Goal: Task Accomplishment & Management: Manage account settings

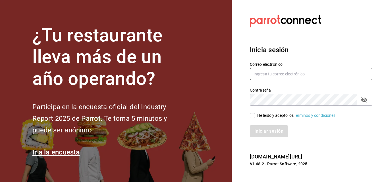
type input "[EMAIL_ADDRESS][DOMAIN_NAME]"
click at [251, 117] on input "He leído y acepto los Términos y condiciones." at bounding box center [252, 115] width 5 height 5
checkbox input "true"
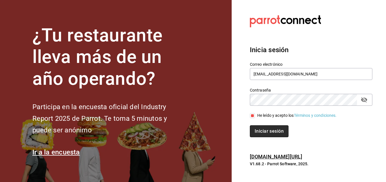
click at [265, 132] on button "Iniciar sesión" at bounding box center [269, 132] width 39 height 12
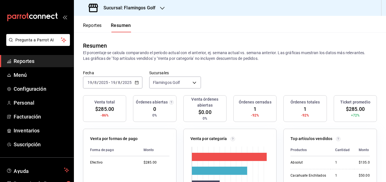
click at [32, 62] on span "Reportes" at bounding box center [41, 61] width 55 height 8
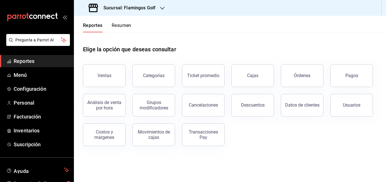
click at [163, 8] on icon "button" at bounding box center [162, 8] width 5 height 3
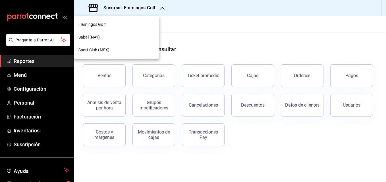
click at [97, 37] on span "Sabal (NAY)" at bounding box center [88, 37] width 21 height 6
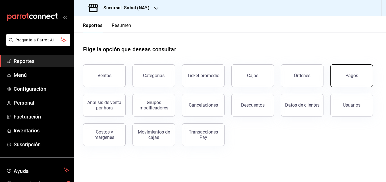
click at [344, 82] on button "Pagos" at bounding box center [351, 75] width 43 height 23
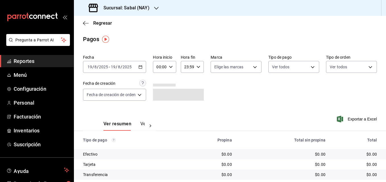
click at [142, 67] on icon "button" at bounding box center [140, 67] width 4 height 4
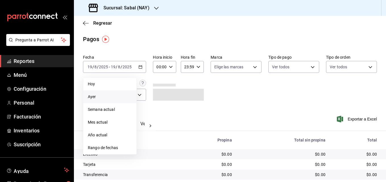
click at [91, 98] on span "Ayer" at bounding box center [110, 97] width 44 height 6
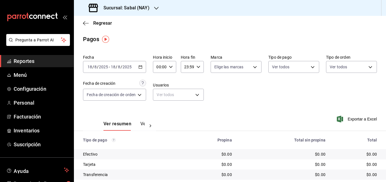
click at [141, 68] on icon "button" at bounding box center [140, 67] width 4 height 4
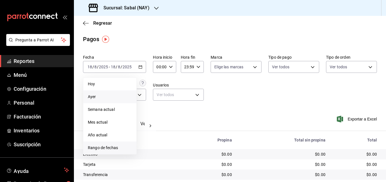
click at [110, 147] on span "Rango de fechas" at bounding box center [110, 148] width 44 height 6
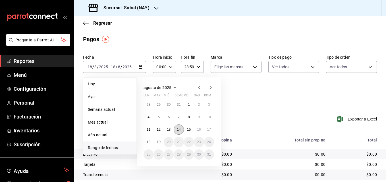
click at [178, 130] on abbr "14" at bounding box center [179, 130] width 4 height 4
click at [209, 128] on abbr "17" at bounding box center [209, 130] width 4 height 4
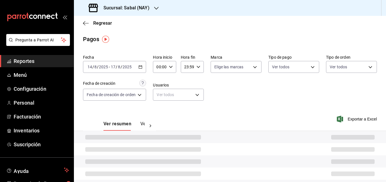
click at [209, 128] on div "Ver resumen Ver pagos Exportar a Excel" at bounding box center [230, 123] width 312 height 30
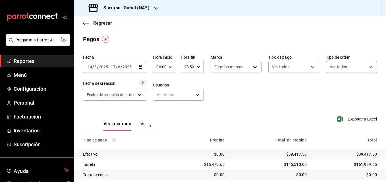
click at [85, 22] on icon "button" at bounding box center [86, 23] width 6 height 5
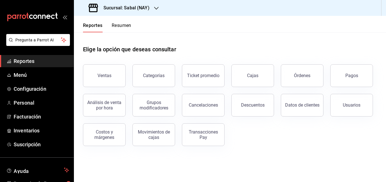
click at [157, 10] on icon "button" at bounding box center [156, 8] width 5 height 5
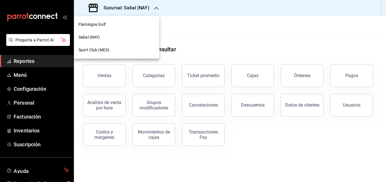
click at [98, 22] on span "Flamingos Golf" at bounding box center [91, 25] width 27 height 6
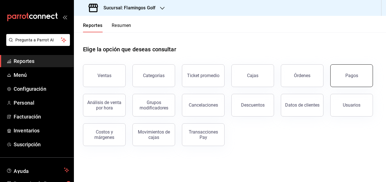
click at [357, 80] on button "Pagos" at bounding box center [351, 75] width 43 height 23
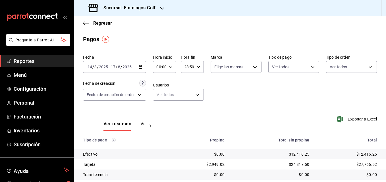
click at [140, 69] on \(Stroke\) "button" at bounding box center [140, 67] width 3 height 3
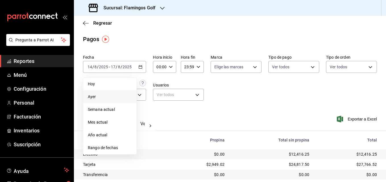
click at [99, 97] on span "Ayer" at bounding box center [110, 97] width 44 height 6
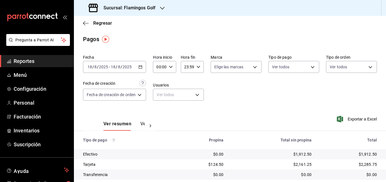
click at [251, 172] on td "$0.00" at bounding box center [272, 175] width 88 height 10
click at [86, 22] on icon "button" at bounding box center [86, 23] width 6 height 5
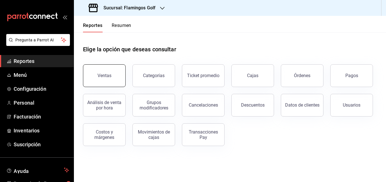
click at [105, 75] on div "Ventas" at bounding box center [104, 75] width 14 height 5
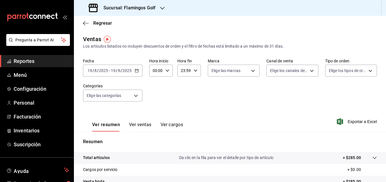
click at [137, 70] on \(Stroke\) "button" at bounding box center [136, 70] width 3 height 0
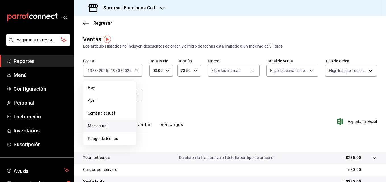
click at [103, 127] on span "Mes actual" at bounding box center [110, 126] width 44 height 6
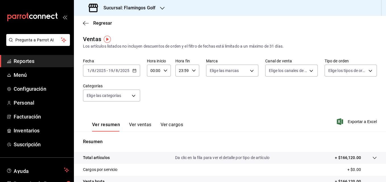
scroll to position [32, 0]
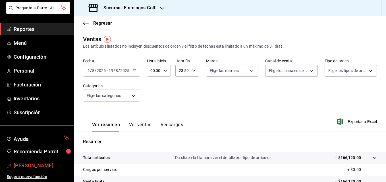
click at [31, 166] on span "Samael Joya" at bounding box center [41, 166] width 55 height 8
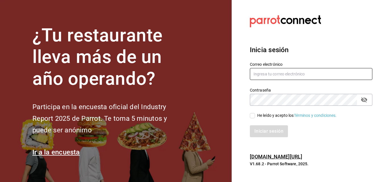
type input "[EMAIL_ADDRESS][DOMAIN_NAME]"
